Goal: Task Accomplishment & Management: Manage account settings

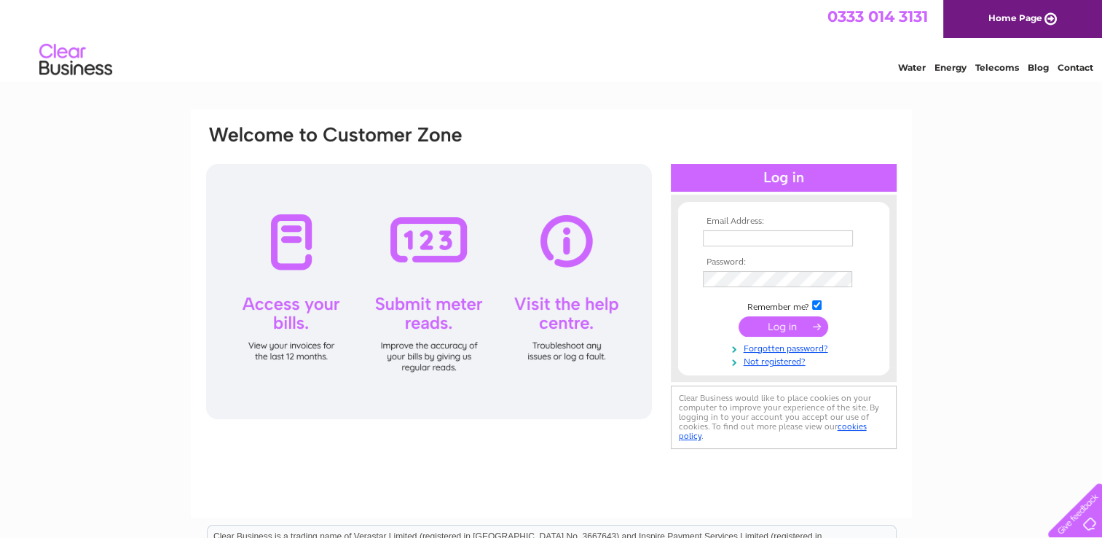
type input "[EMAIL_ADDRESS][DOMAIN_NAME]"
drag, startPoint x: 0, startPoint y: 0, endPoint x: 785, endPoint y: 324, distance: 848.9
click at [785, 324] on input "submit" at bounding box center [784, 326] width 90 height 20
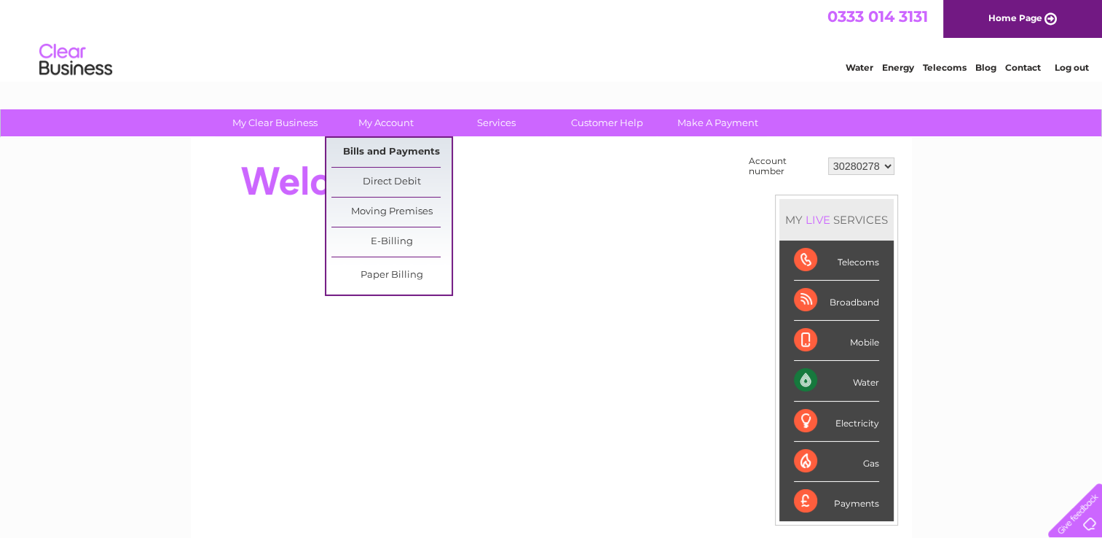
click at [399, 146] on link "Bills and Payments" at bounding box center [391, 152] width 120 height 29
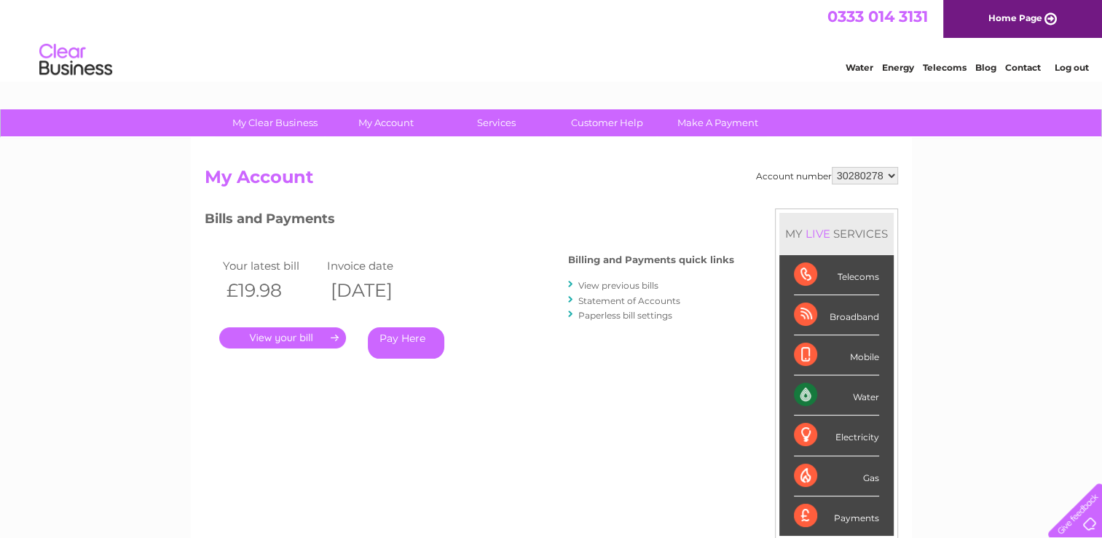
click at [302, 336] on link "." at bounding box center [282, 337] width 127 height 21
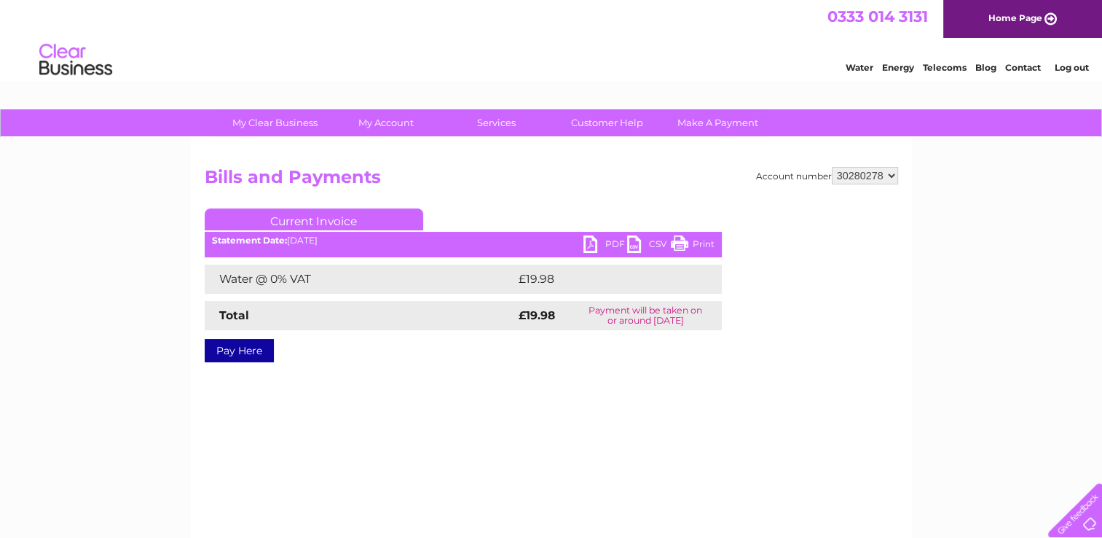
click at [612, 239] on link "PDF" at bounding box center [606, 245] width 44 height 21
